Goal: Task Accomplishment & Management: Manage account settings

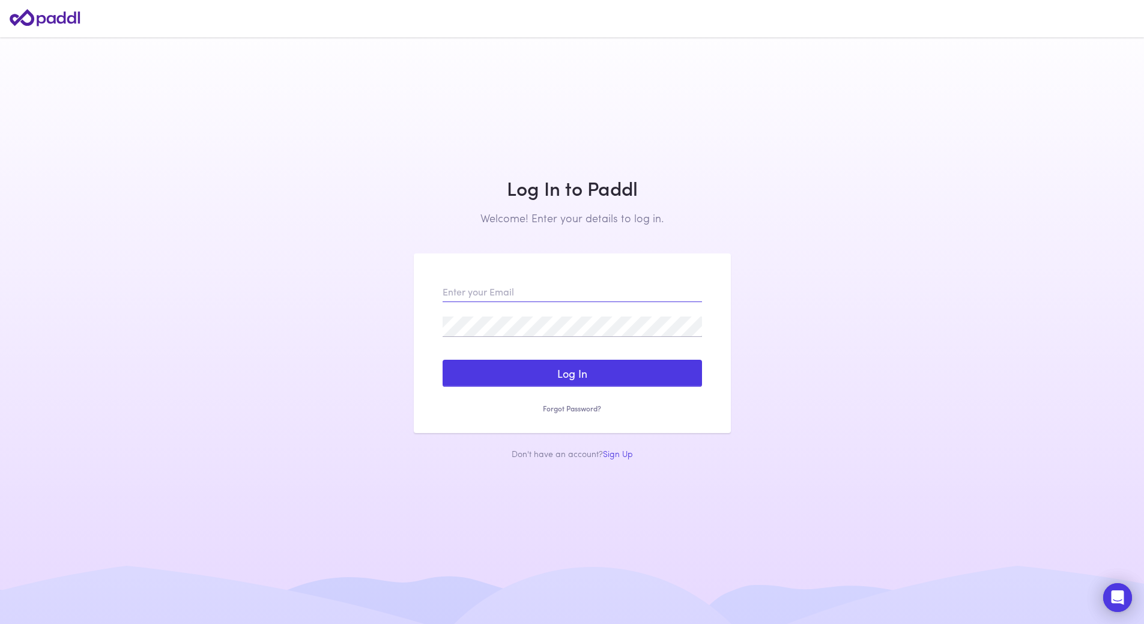
click at [468, 286] on input "email" at bounding box center [573, 292] width 260 height 20
type input "[PERSON_NAME][EMAIL_ADDRESS][PERSON_NAME][DOMAIN_NAME]"
click at [443, 360] on button "Log In" at bounding box center [573, 374] width 260 height 28
